Goal: Task Accomplishment & Management: Manage account settings

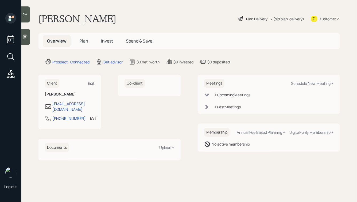
click at [88, 84] on div "Edit" at bounding box center [91, 83] width 7 height 5
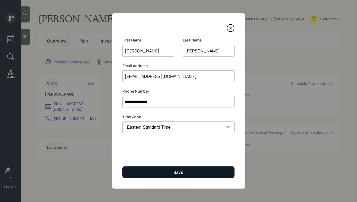
type input "[PERSON_NAME]"
click at [160, 171] on button "Save" at bounding box center [178, 171] width 112 height 11
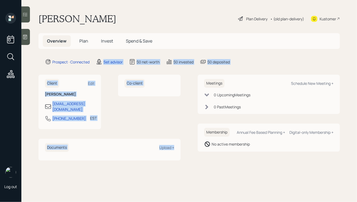
drag, startPoint x: 189, startPoint y: 153, endPoint x: 112, endPoint y: 46, distance: 132.4
click at [112, 46] on main "[PERSON_NAME] Plan Delivery • (old plan-delivery) Kustomer Overview Plan Invest…" at bounding box center [188, 101] width 335 height 202
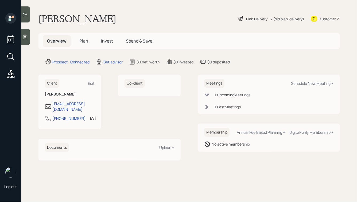
click at [87, 20] on h1 "[PERSON_NAME]" at bounding box center [77, 19] width 78 height 12
click at [23, 39] on icon at bounding box center [24, 36] width 5 height 5
